Goal: Find specific page/section: Find specific page/section

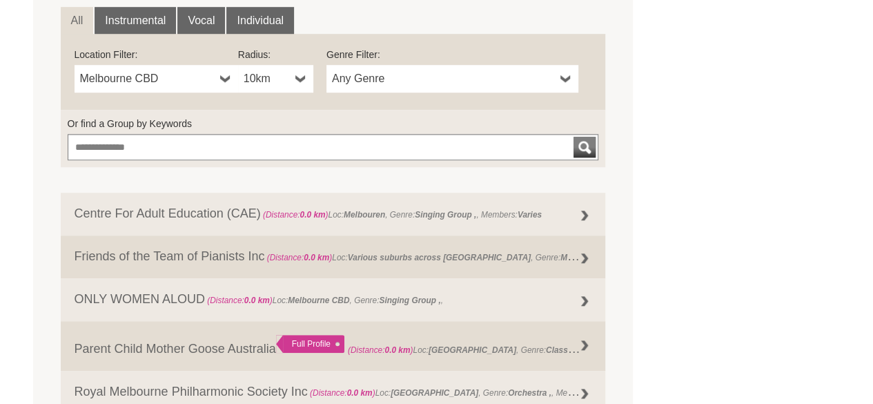
scroll to position [513, 0]
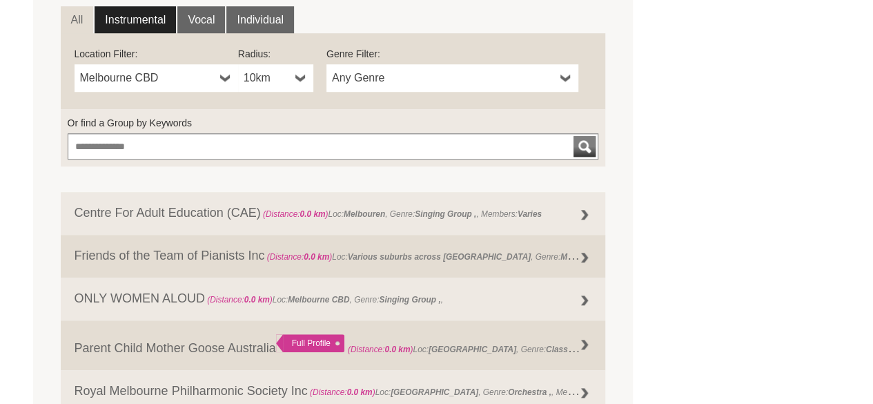
click at [148, 27] on link "Instrumental" at bounding box center [135, 20] width 81 height 28
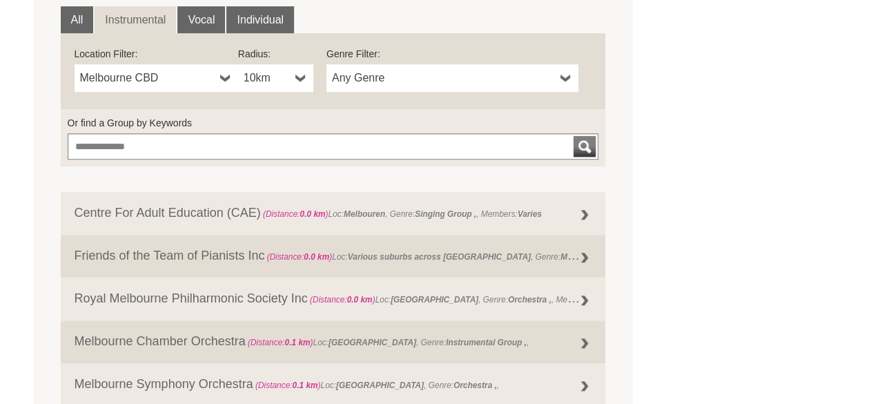
click at [431, 67] on link "Any Genre" at bounding box center [452, 78] width 252 height 28
click at [431, 70] on span "Any Genre" at bounding box center [443, 78] width 223 height 17
click at [408, 68] on link "Any Genre" at bounding box center [452, 78] width 252 height 28
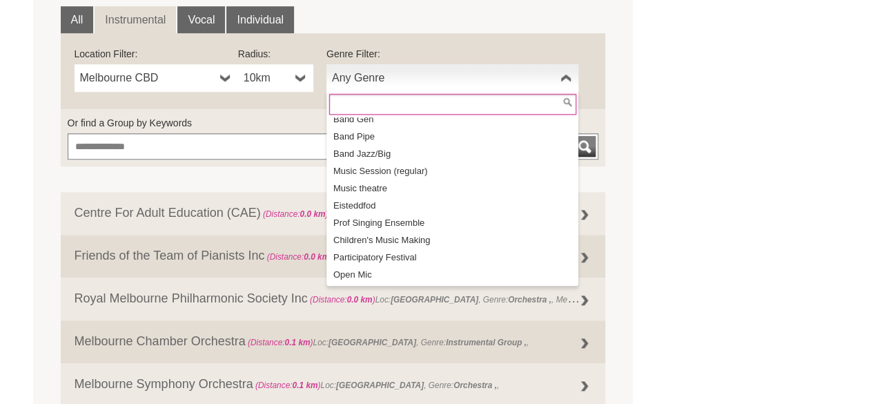
scroll to position [162, 0]
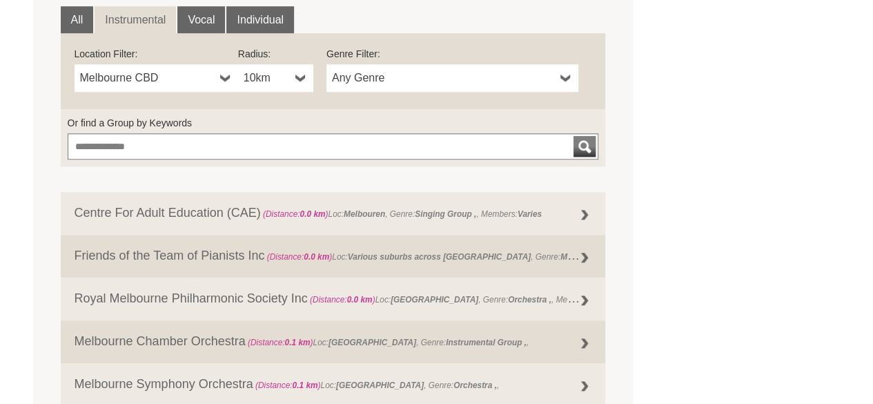
click at [391, 61] on div "**********" at bounding box center [452, 71] width 252 height 48
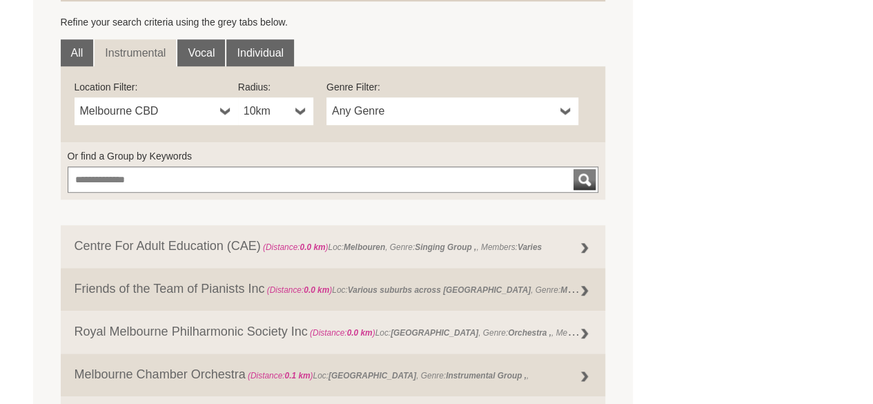
scroll to position [478, 0]
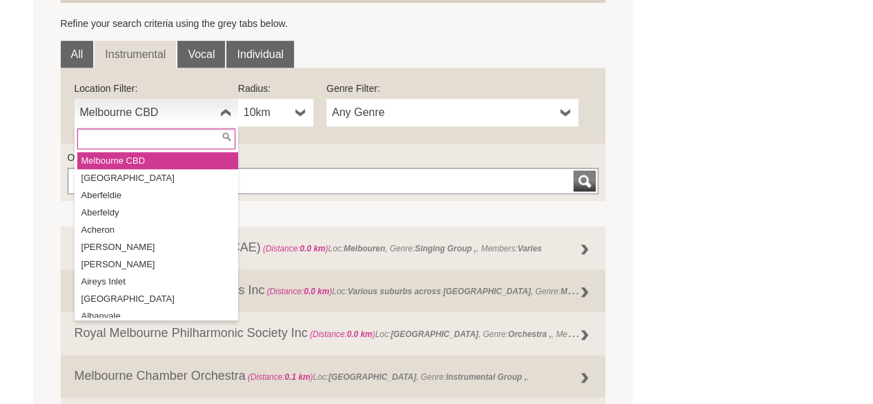
click at [170, 115] on span "Melbourne CBD" at bounding box center [147, 112] width 135 height 17
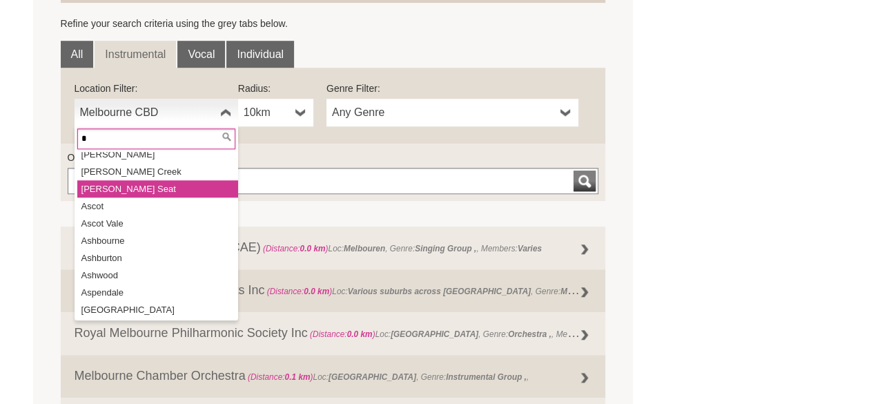
scroll to position [0, 0]
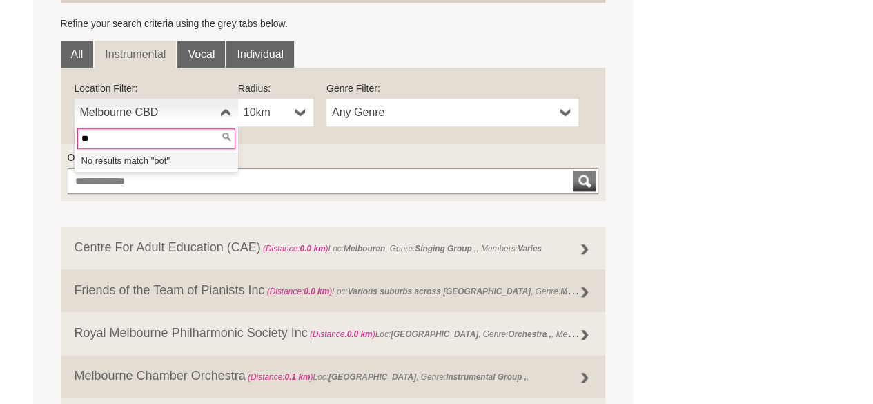
type input "*"
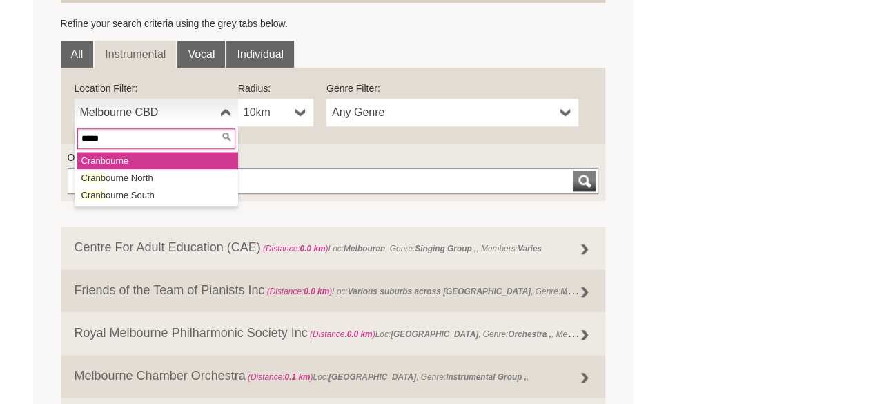
type input "*****"
click at [141, 157] on li "Cranb ourne" at bounding box center [157, 160] width 161 height 17
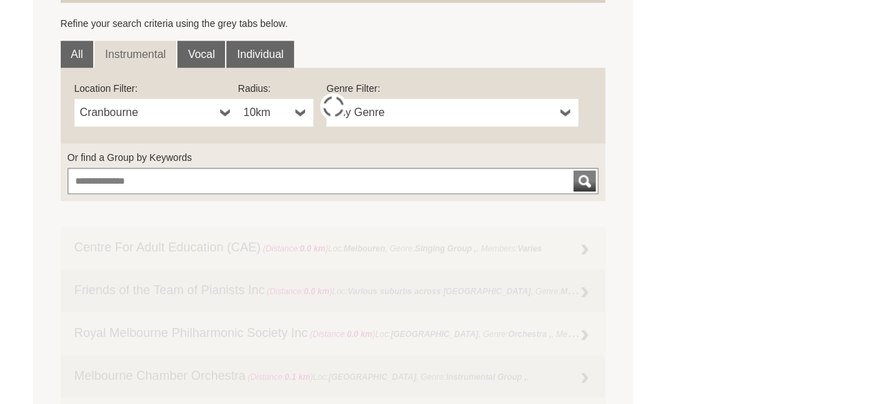
click at [172, 102] on link "Cranbourne" at bounding box center [157, 113] width 164 height 28
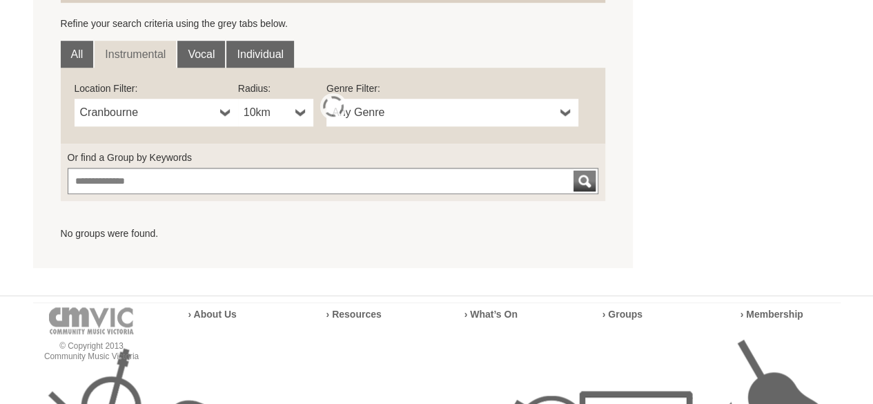
click at [172, 106] on span "Cranbourne" at bounding box center [147, 112] width 135 height 17
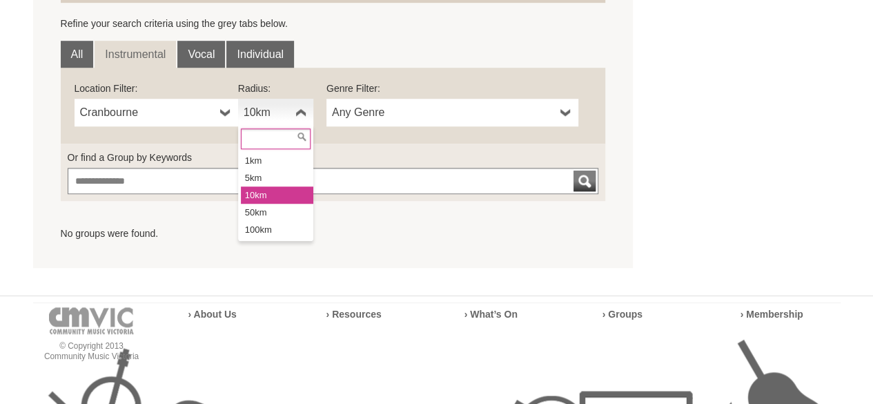
click at [277, 117] on span "10km" at bounding box center [267, 112] width 46 height 17
click at [273, 210] on li "50km" at bounding box center [277, 212] width 72 height 17
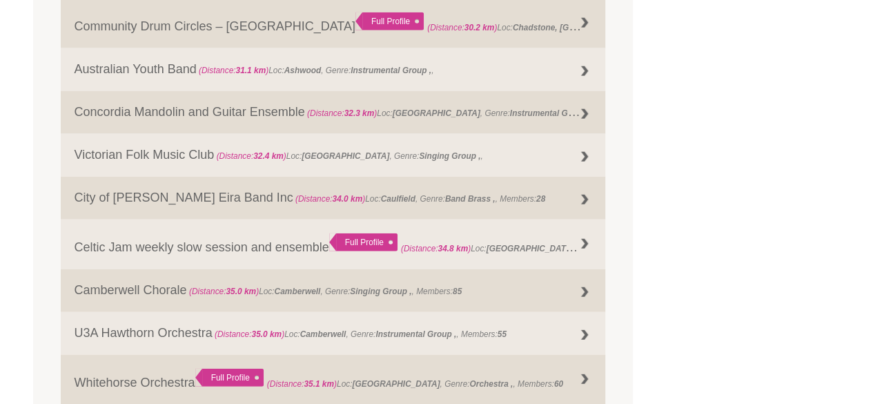
scroll to position [1668, 0]
